Goal: Navigation & Orientation: Understand site structure

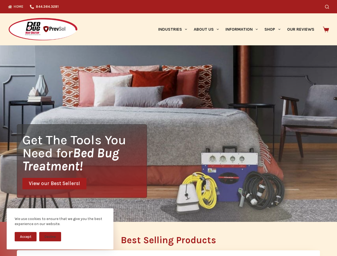
click at [168, 128] on div "Get The Tools You Need for Bed Bug Treatment! View our Best Sellers!" at bounding box center [168, 133] width 337 height 176
click at [26, 236] on button "Accept" at bounding box center [26, 236] width 22 height 9
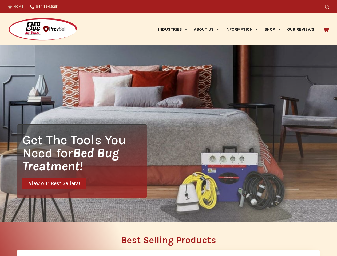
click at [50, 236] on button "Decline" at bounding box center [50, 240] width 22 height 9
click at [329, 7] on icon "Search" at bounding box center [327, 7] width 4 height 4
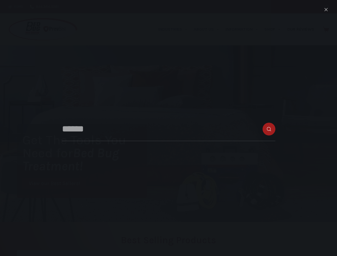
click at [174, 29] on link "Industries" at bounding box center [172, 29] width 35 height 32
click at [208, 29] on link "About Us" at bounding box center [206, 29] width 32 height 32
click at [244, 29] on link "Information" at bounding box center [241, 29] width 39 height 32
click at [274, 29] on link "Shop" at bounding box center [272, 29] width 22 height 32
